Goal: Task Accomplishment & Management: Complete application form

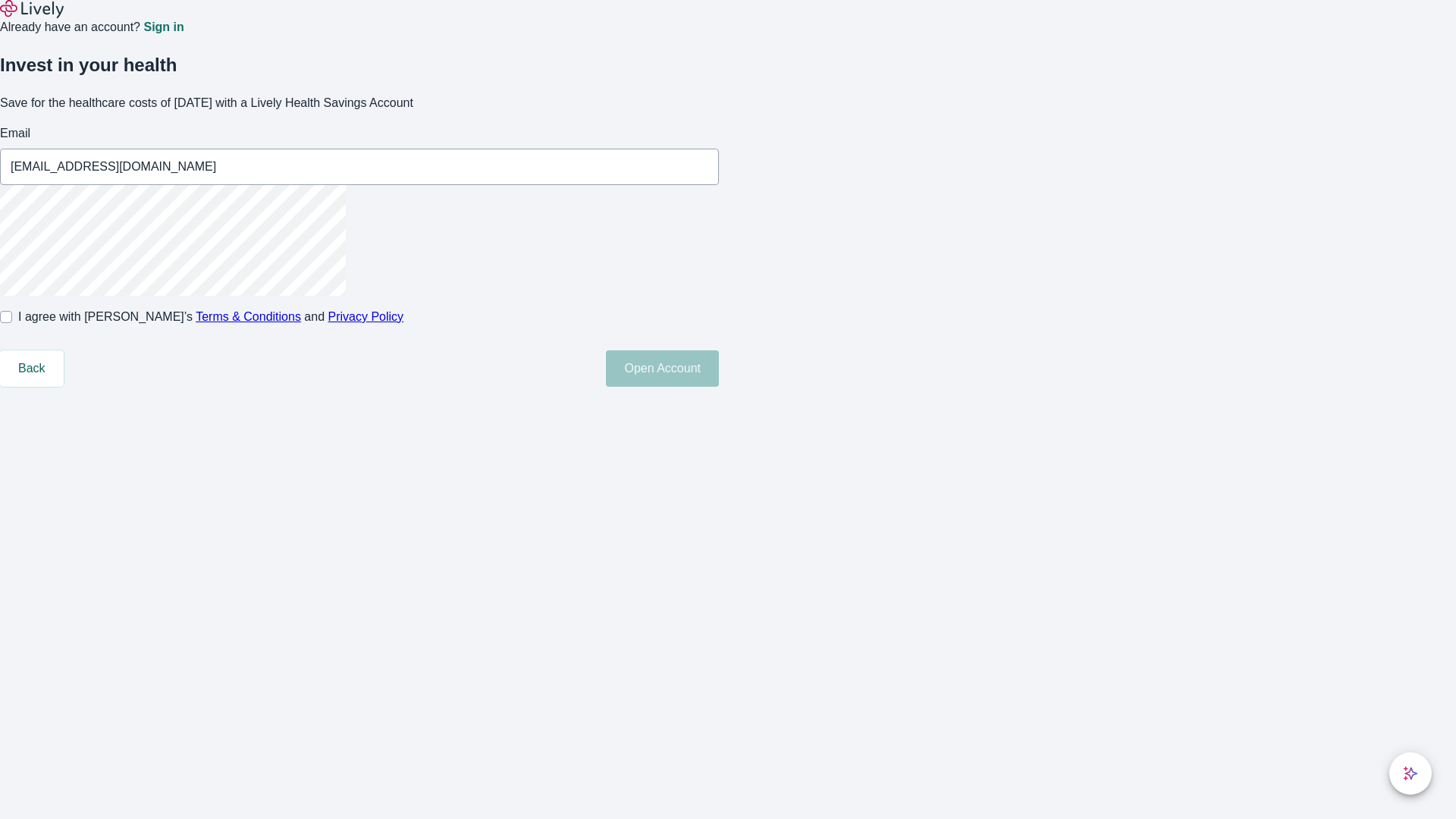
click at [12, 323] on input "I agree with Lively’s Terms & Conditions and Privacy Policy" at bounding box center [6, 317] width 12 height 12
checkbox input "true"
click at [719, 386] on button "Open Account" at bounding box center [662, 368] width 113 height 36
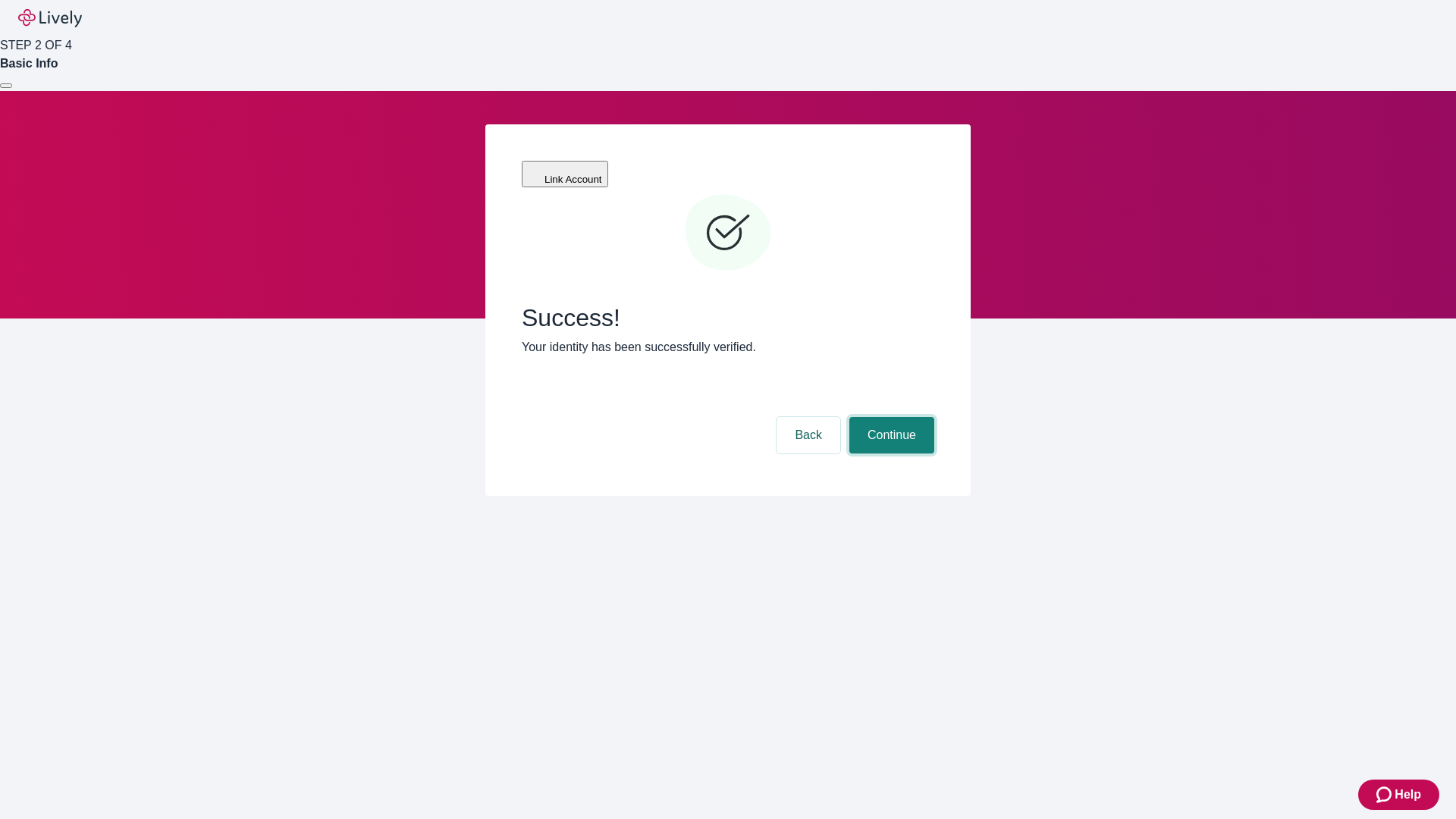
click at [890, 417] on button "Continue" at bounding box center [892, 435] width 85 height 36
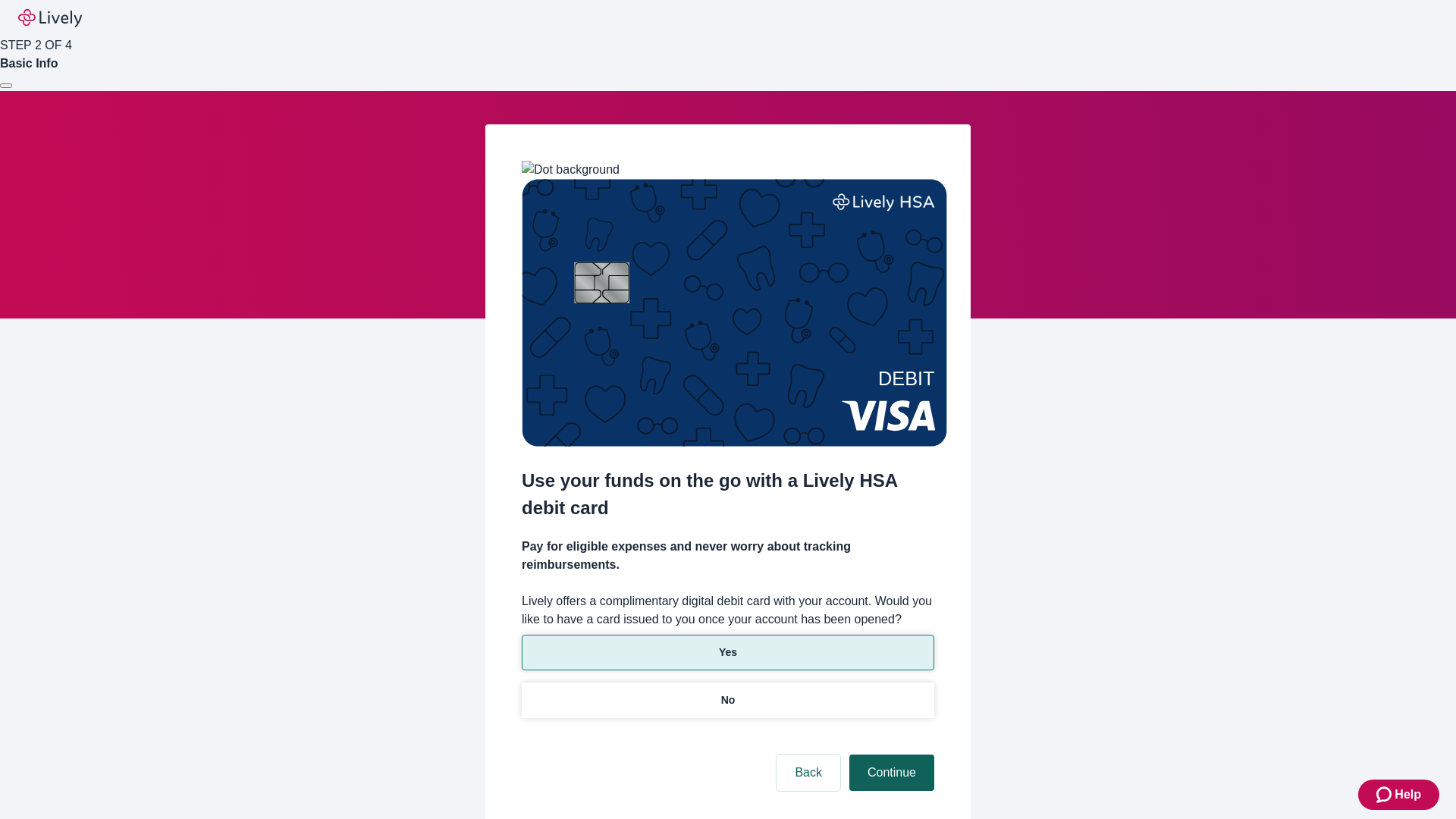
click at [727, 644] on p "Yes" at bounding box center [728, 652] width 19 height 16
click at [890, 754] on button "Continue" at bounding box center [892, 772] width 85 height 36
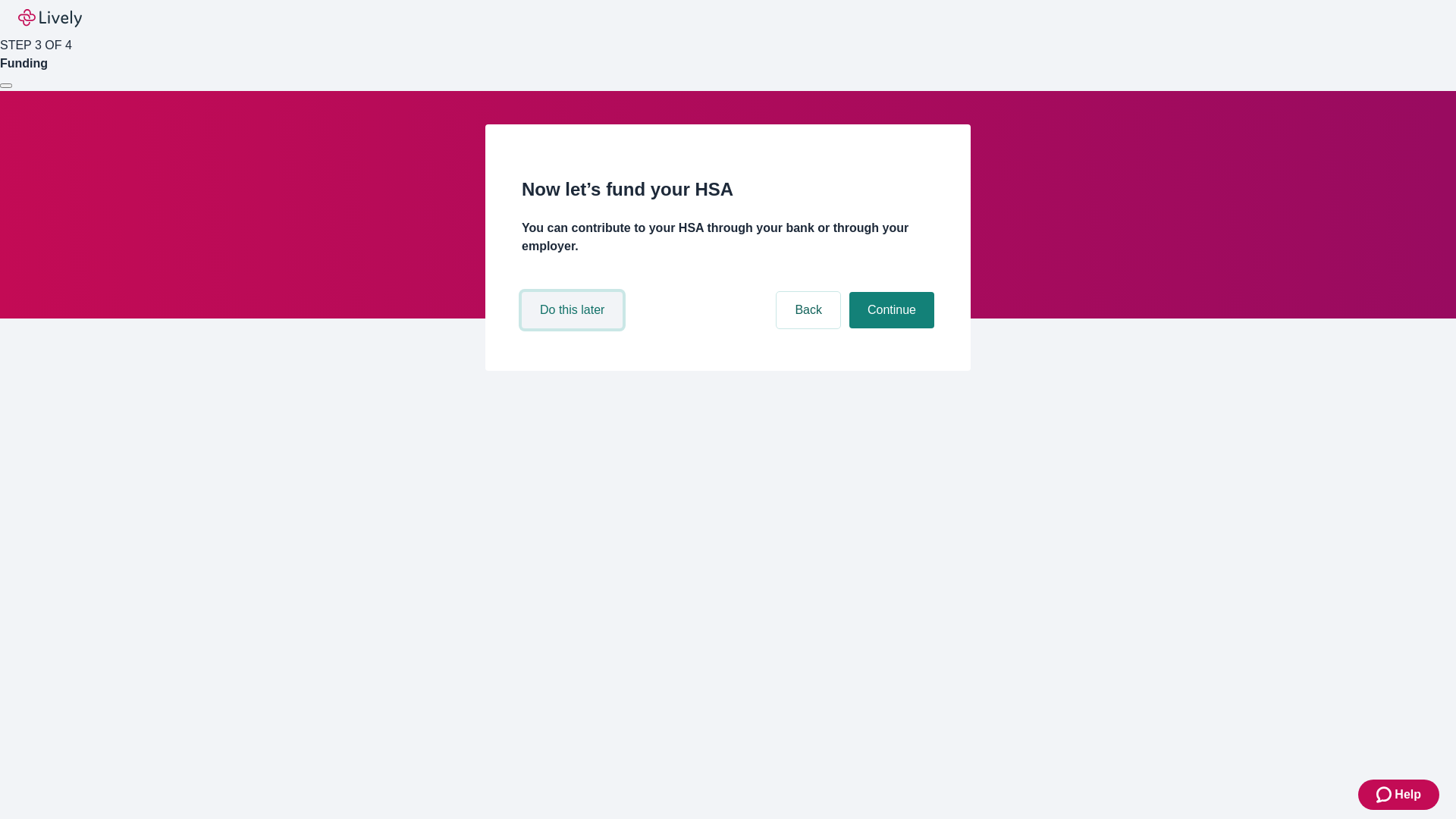
click at [574, 328] on button "Do this later" at bounding box center [572, 309] width 101 height 36
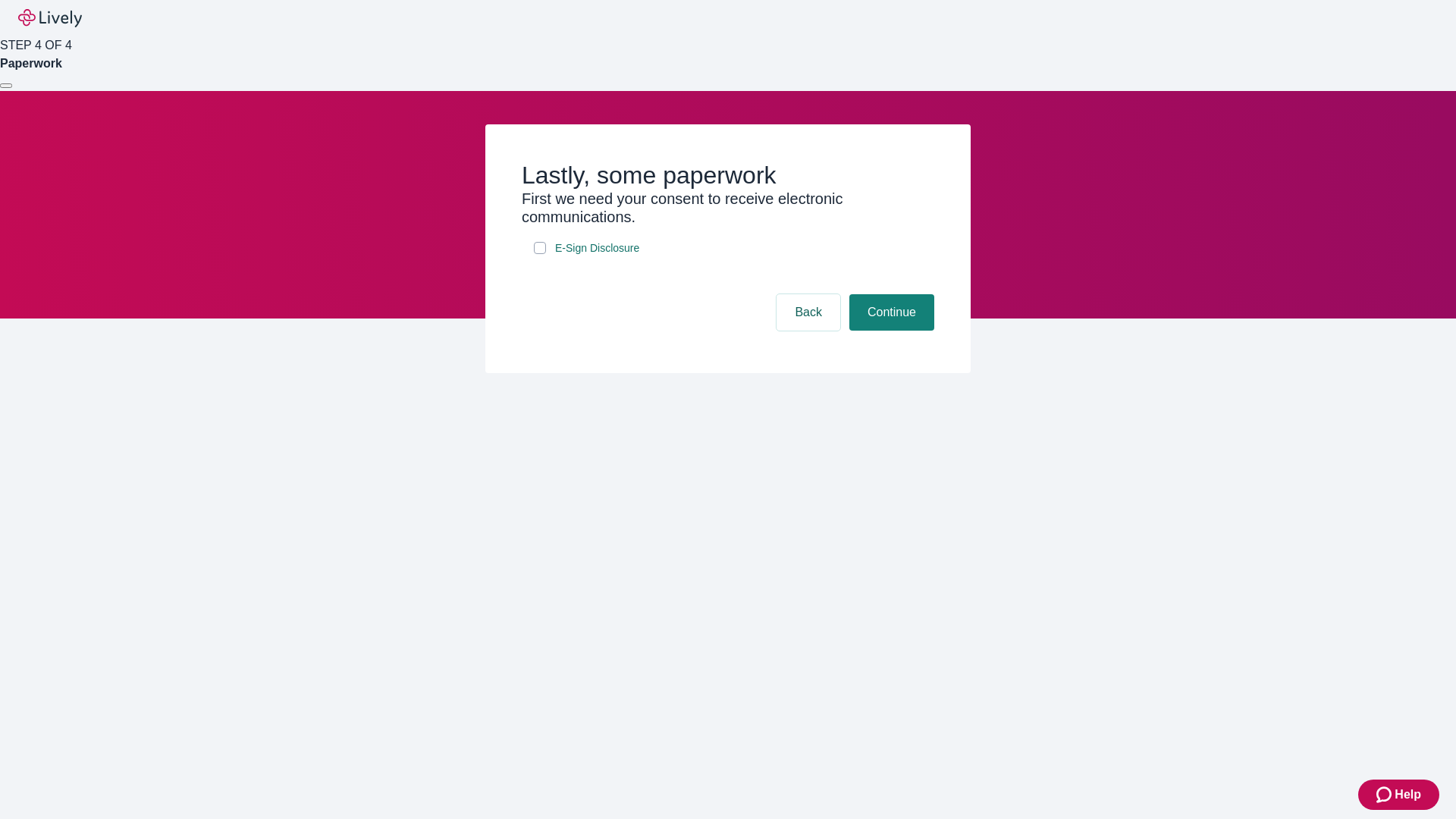
click at [540, 254] on input "E-Sign Disclosure" at bounding box center [540, 248] width 12 height 12
checkbox input "true"
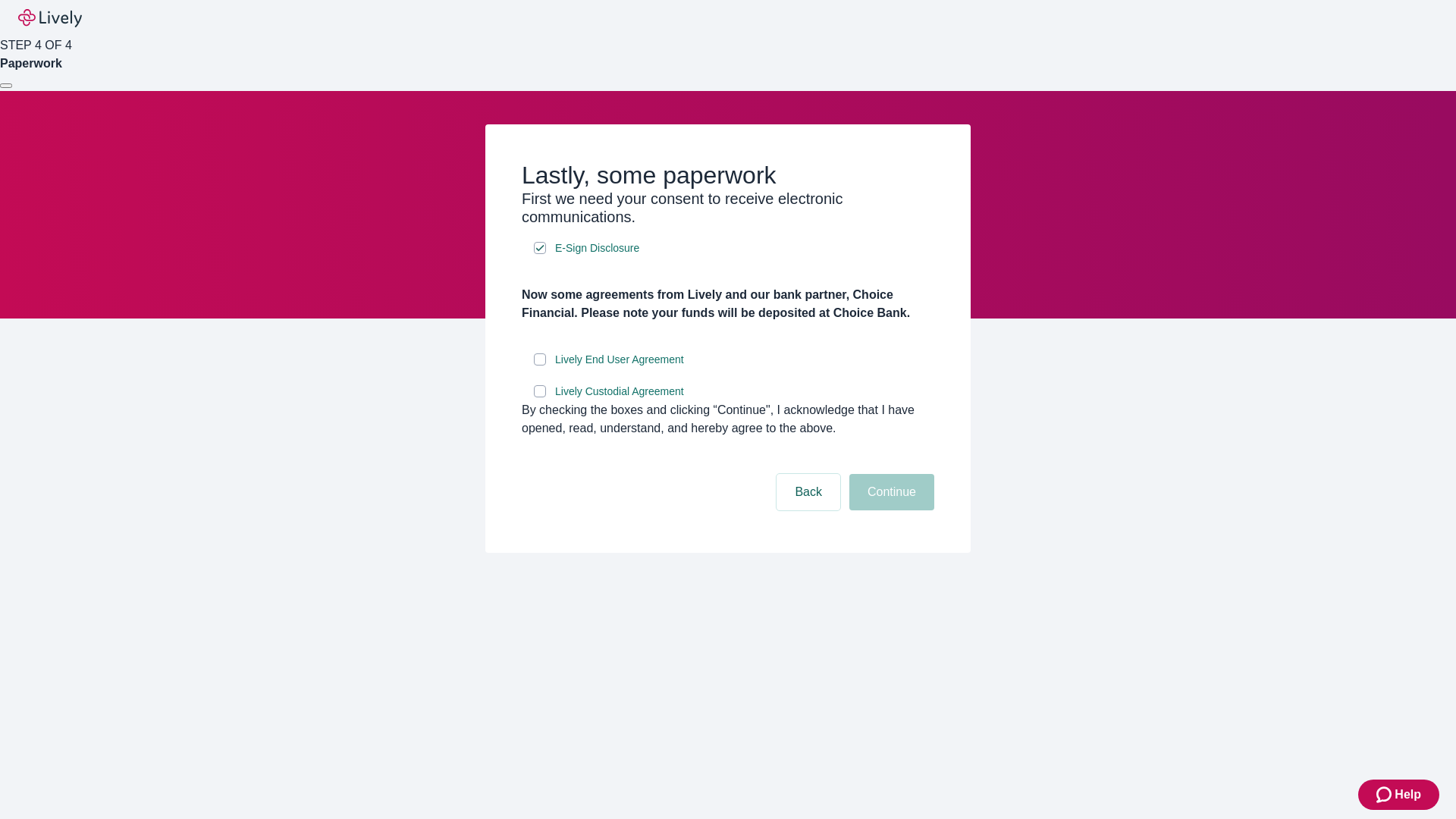
click at [540, 365] on input "Lively End User Agreement" at bounding box center [540, 360] width 12 height 12
checkbox input "true"
click at [540, 397] on input "Lively Custodial Agreement" at bounding box center [540, 392] width 12 height 12
checkbox input "true"
click at [890, 511] on button "Continue" at bounding box center [892, 492] width 85 height 36
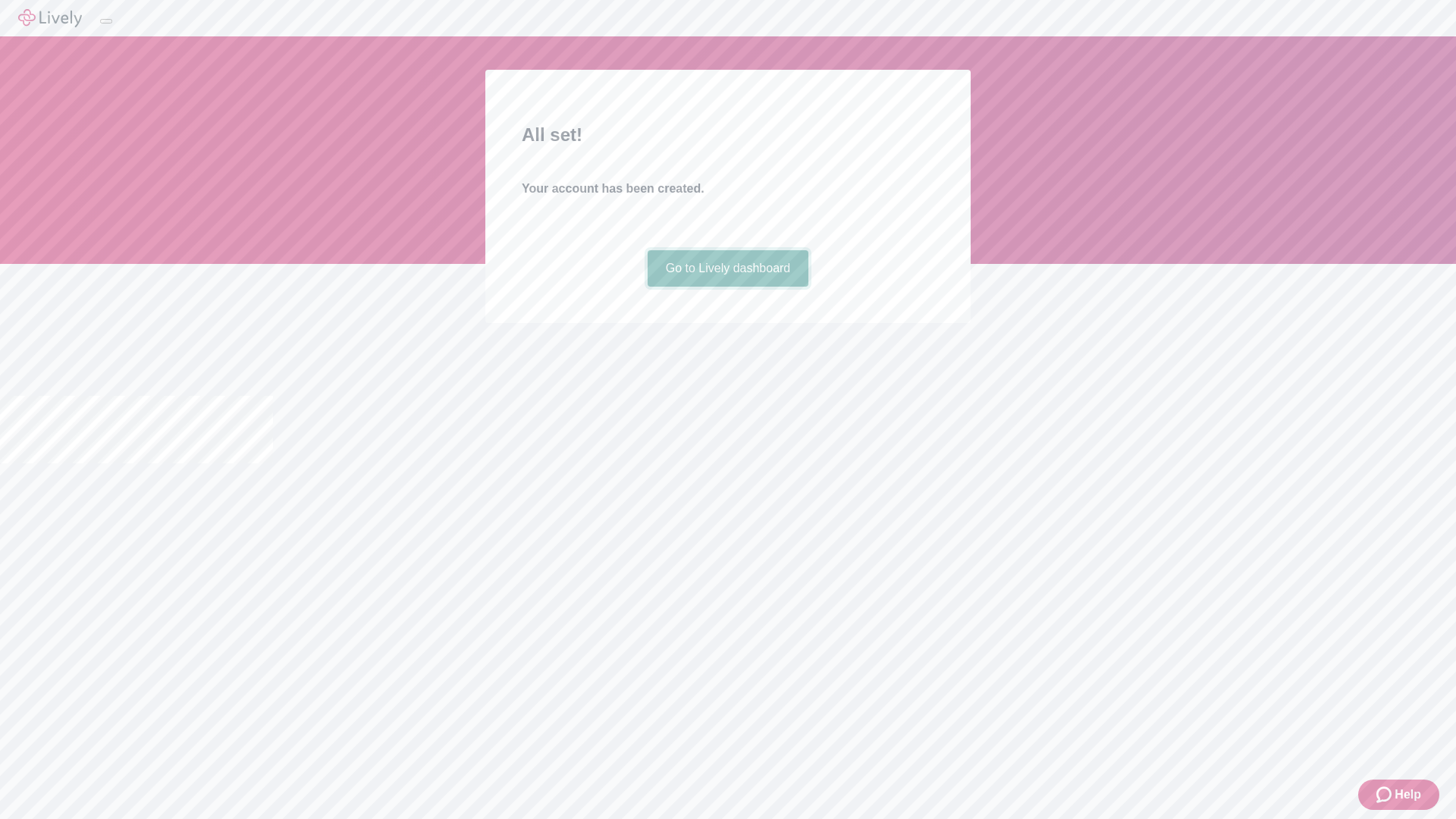
click at [727, 286] on link "Go to Lively dashboard" at bounding box center [728, 268] width 161 height 36
